Goal: Navigation & Orientation: Find specific page/section

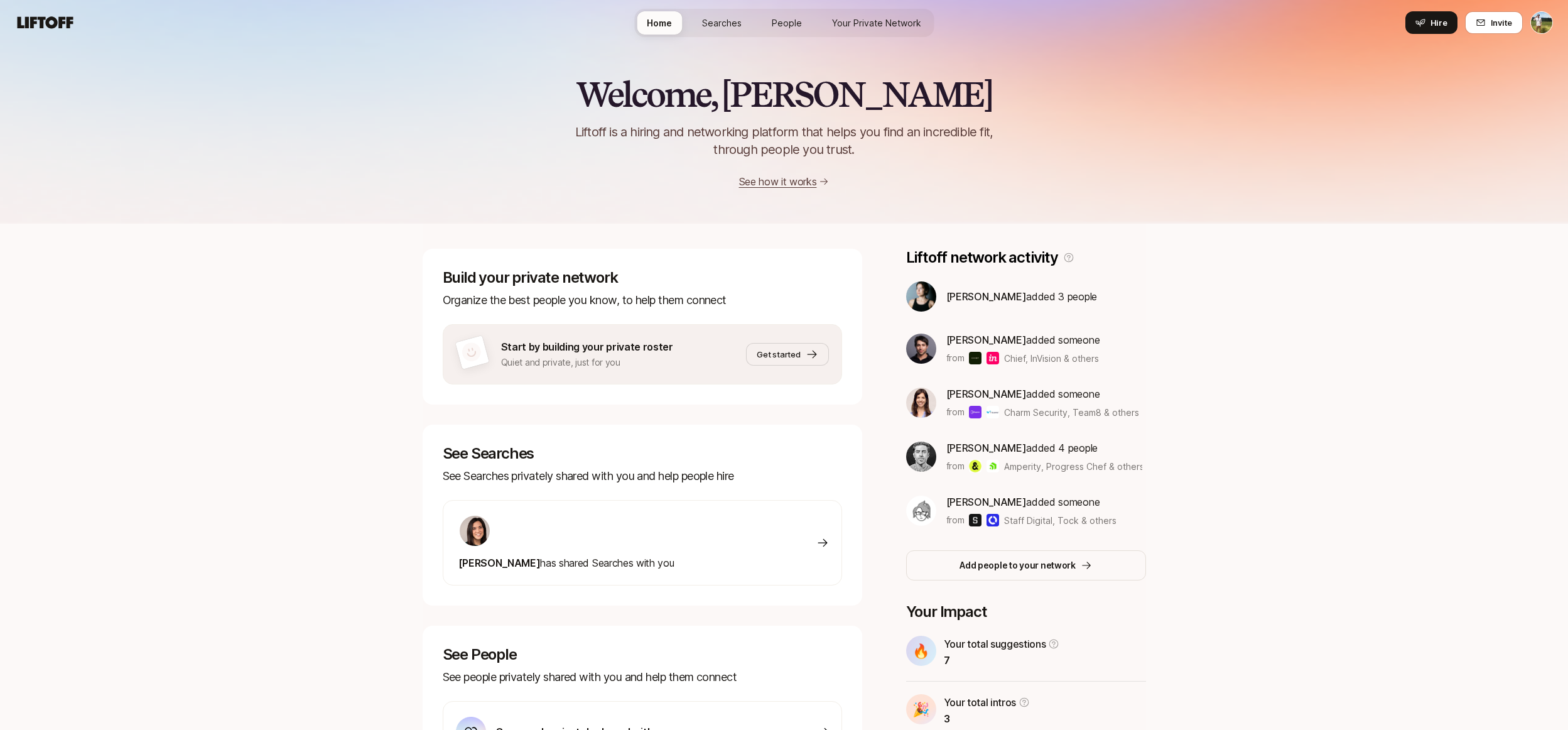
click at [841, 25] on span "Your Private Network" at bounding box center [876, 22] width 89 height 13
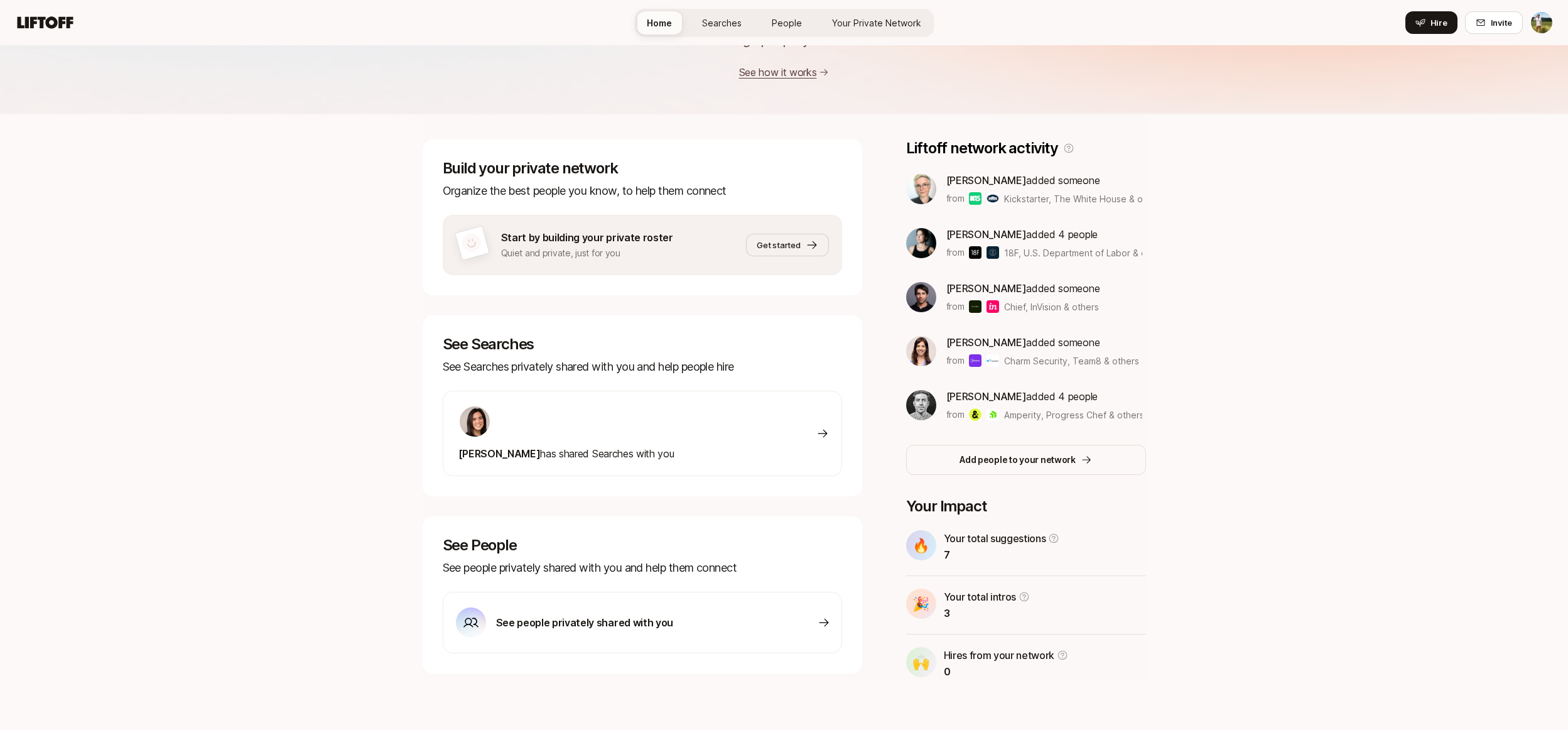
scroll to position [110, 0]
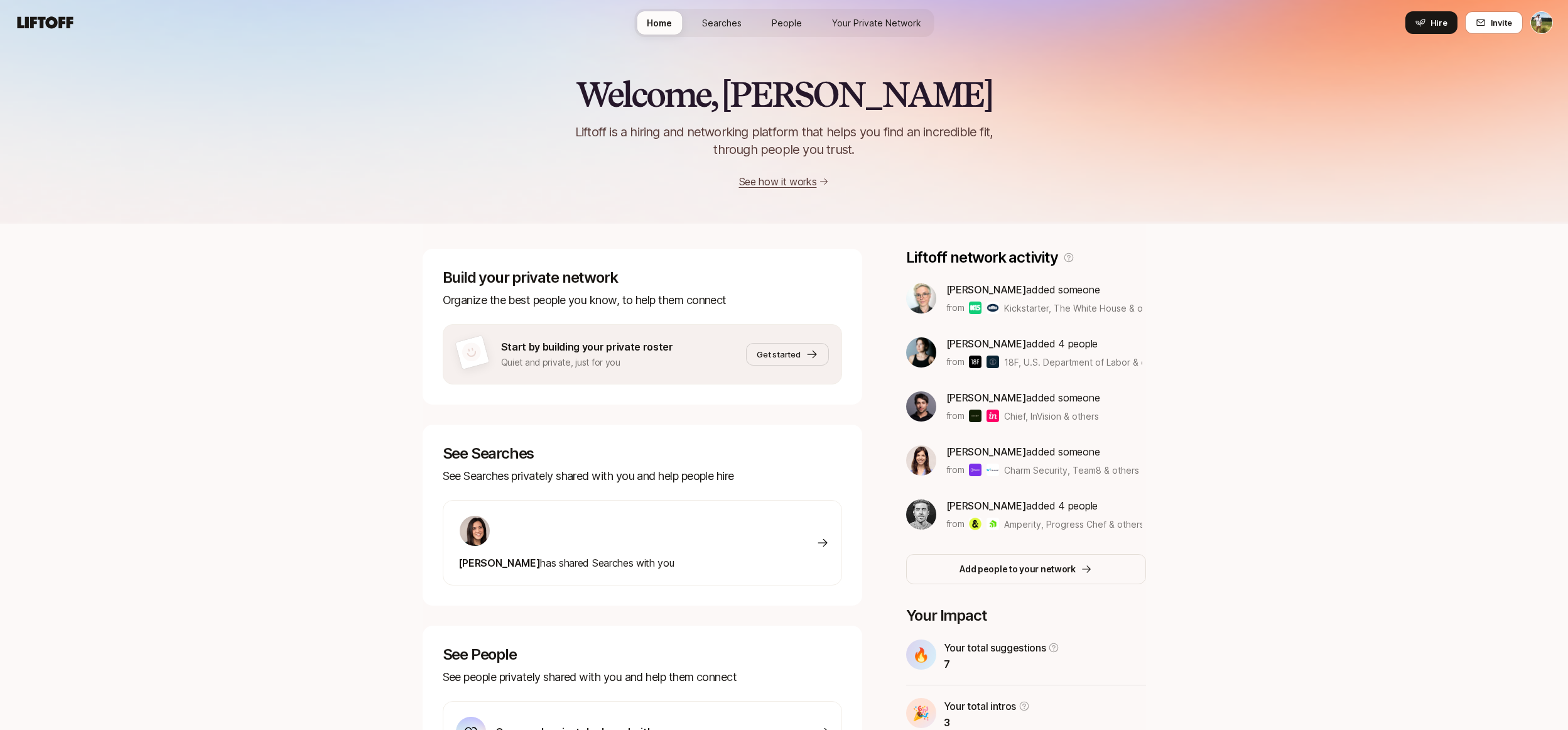
scroll to position [-27, 0]
click at [740, 21] on span "Searches" at bounding box center [722, 22] width 39 height 13
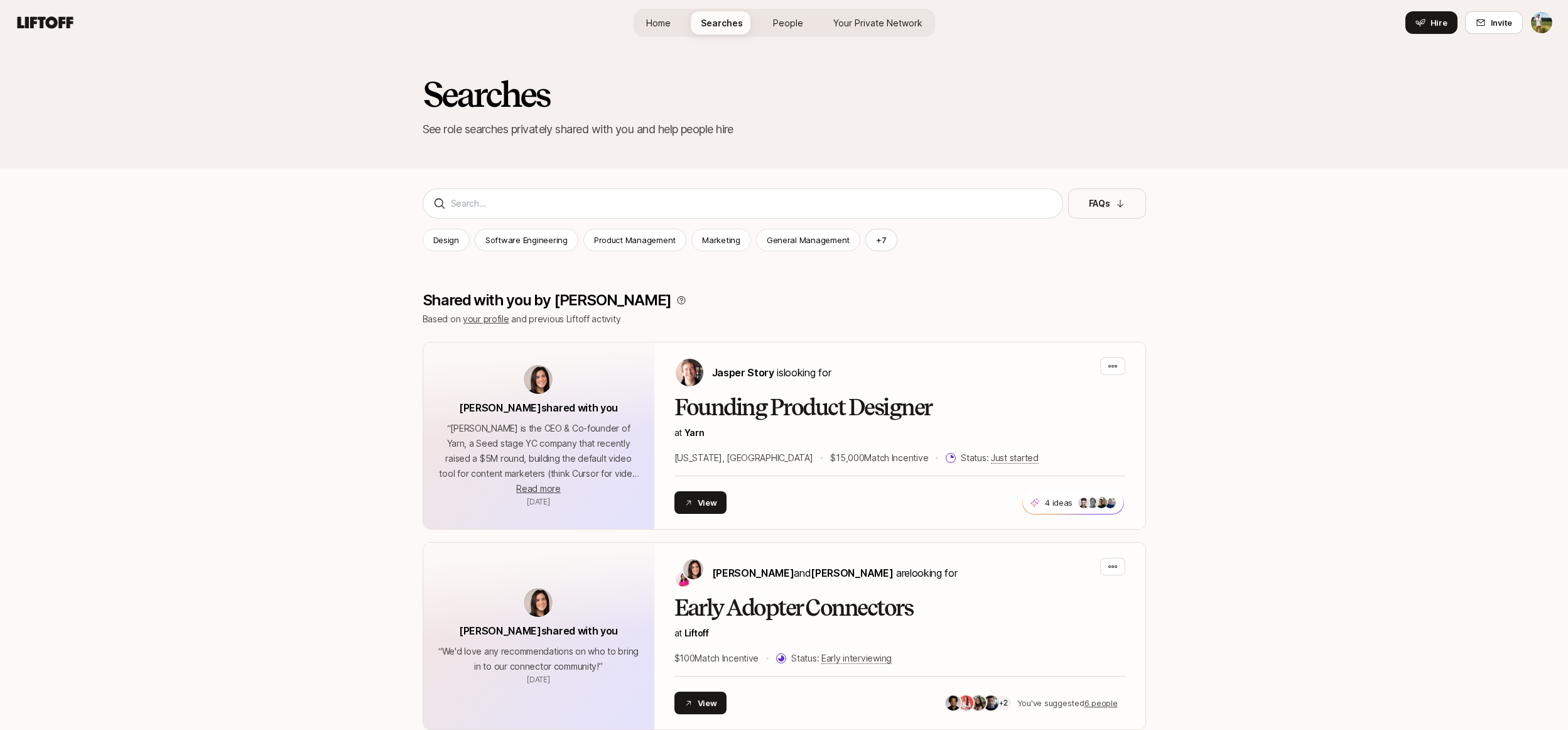
click at [873, 39] on div "Home Searches People Your Private Network Hire" at bounding box center [784, 22] width 301 height 45
click at [873, 27] on span "Your Private Network" at bounding box center [878, 22] width 89 height 13
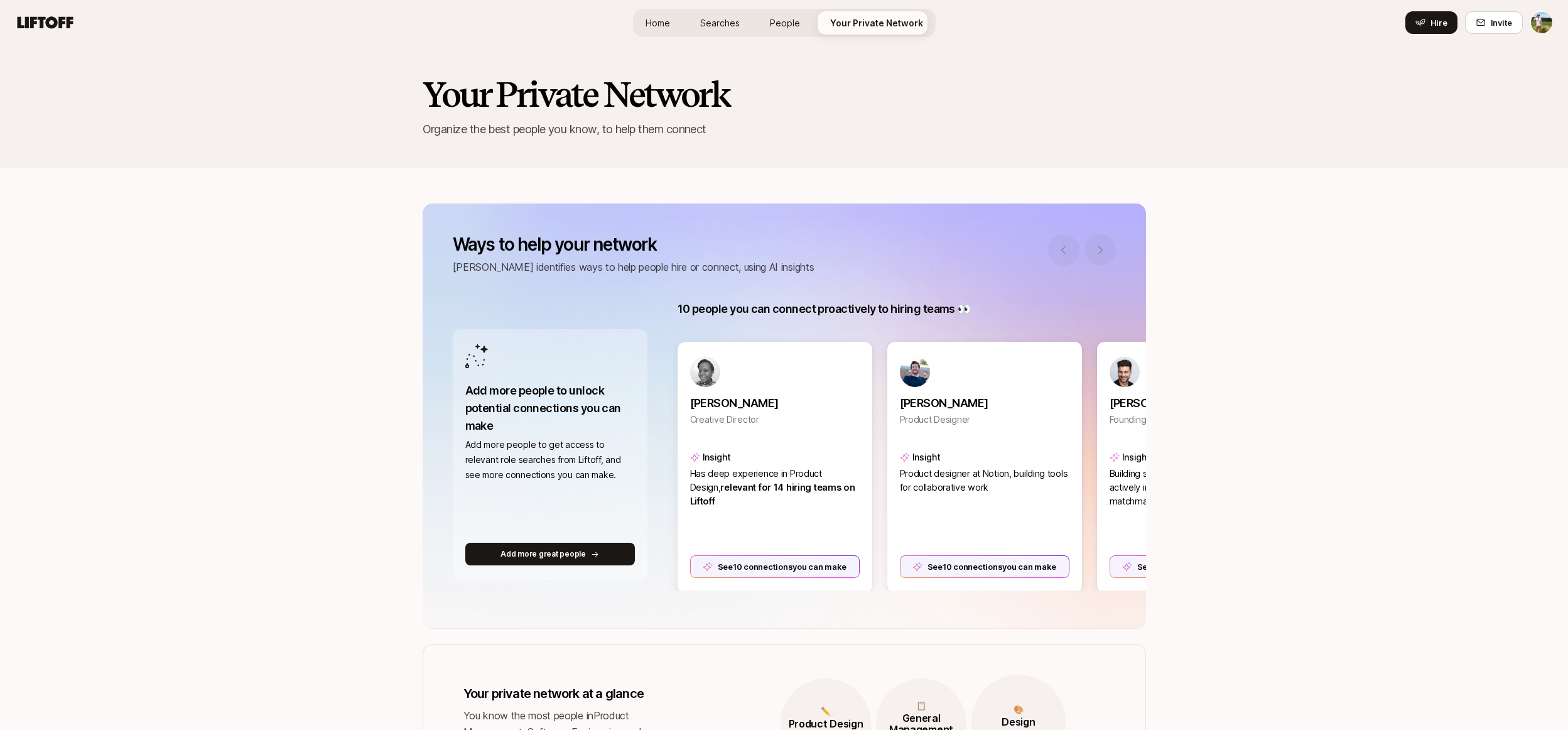
click at [680, 33] on link "Home" at bounding box center [658, 22] width 45 height 23
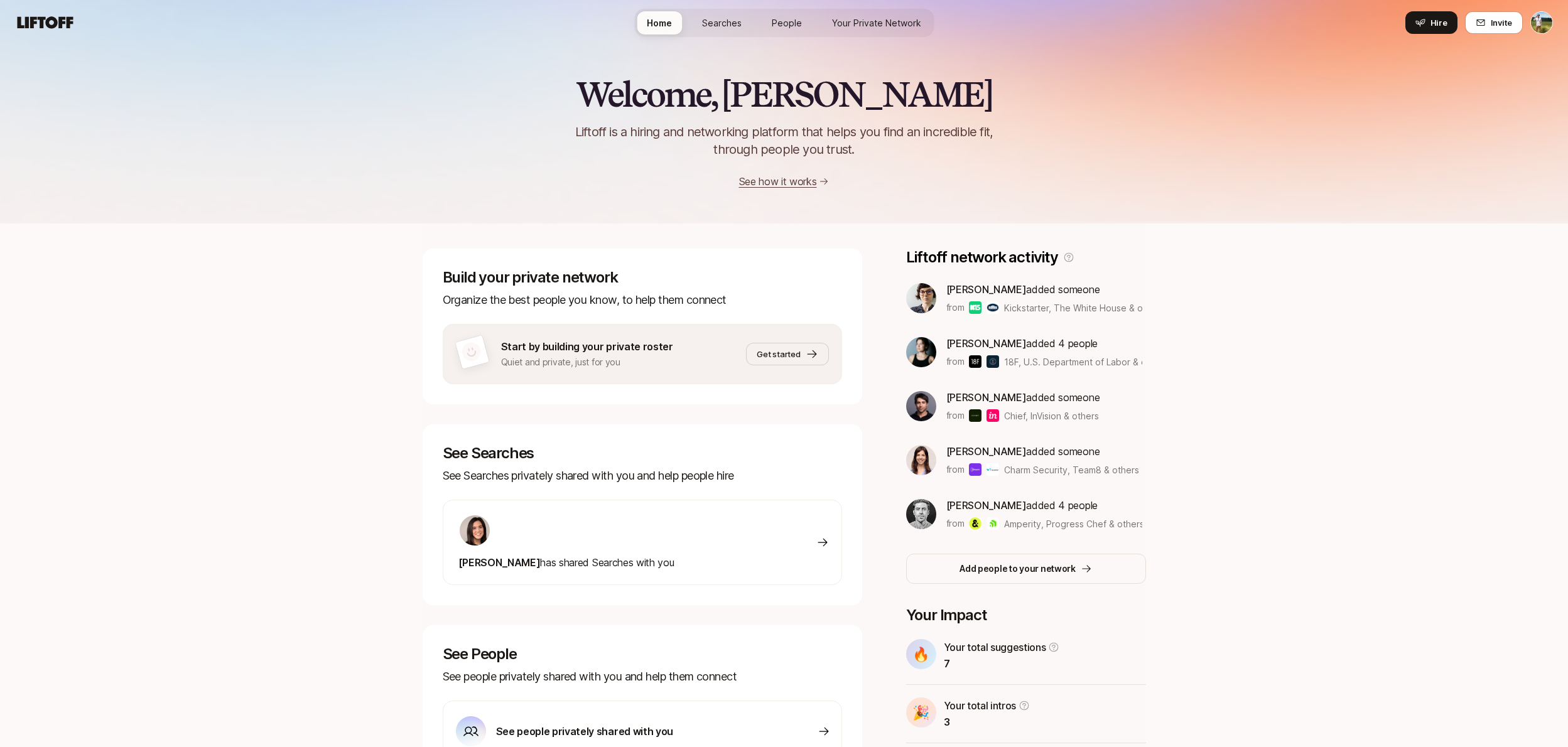
click at [712, 32] on link "Searches" at bounding box center [722, 22] width 60 height 23
